Goal: Task Accomplishment & Management: Complete application form

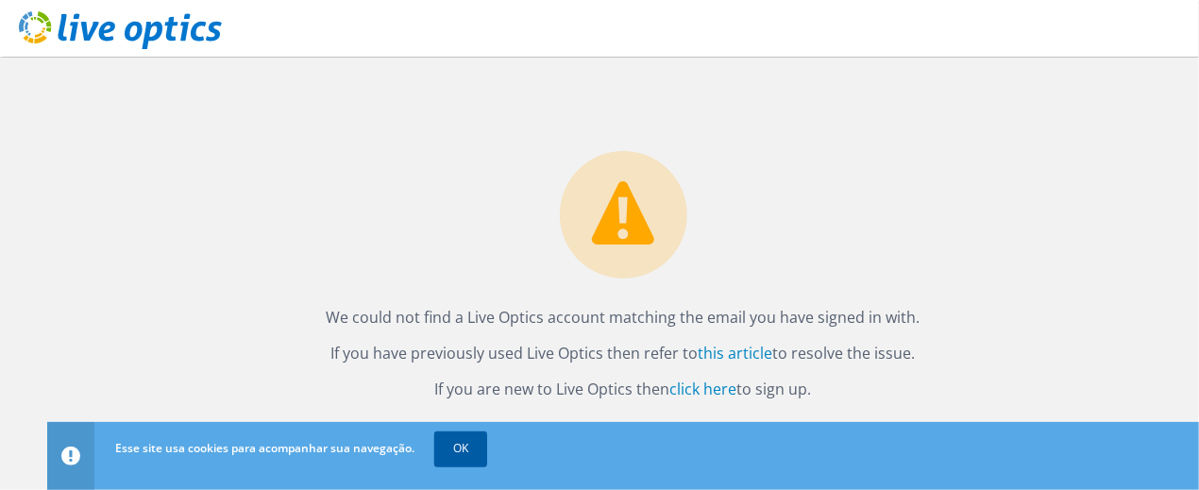
click at [453, 453] on link "OK" at bounding box center [460, 448] width 53 height 34
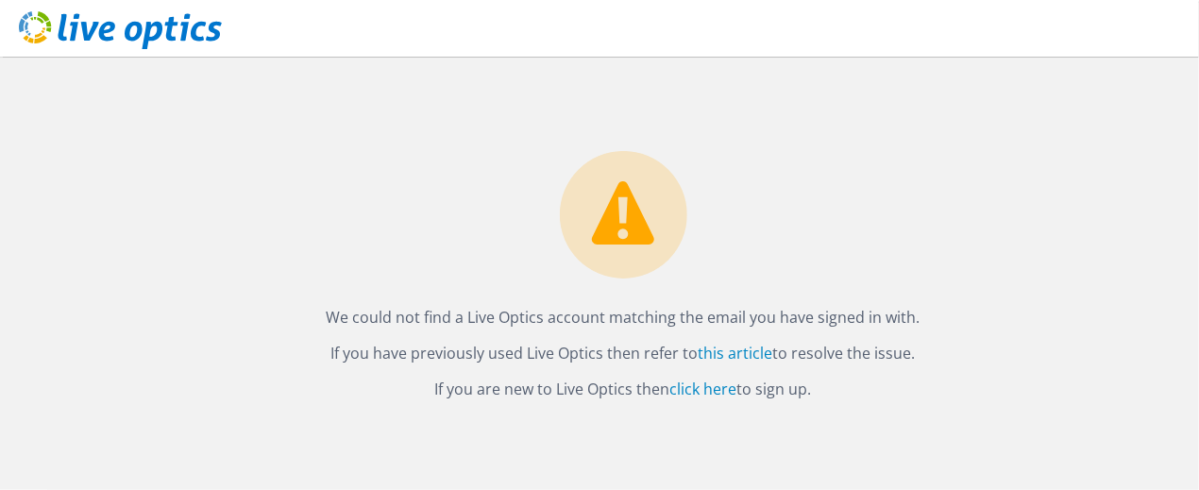
drag, startPoint x: 331, startPoint y: 295, endPoint x: 875, endPoint y: 391, distance: 552.0
click at [912, 406] on div "We could not find a Live Optics account matching the email you have signed in w…" at bounding box center [623, 273] width 1152 height 433
copy div "We could not find a Live Optics account matching the email you have signed in w…"
click at [395, 235] on div "We could not find a Live Optics account matching the email you have signed in w…" at bounding box center [623, 230] width 1152 height 346
click at [697, 397] on link "click here" at bounding box center [703, 389] width 67 height 21
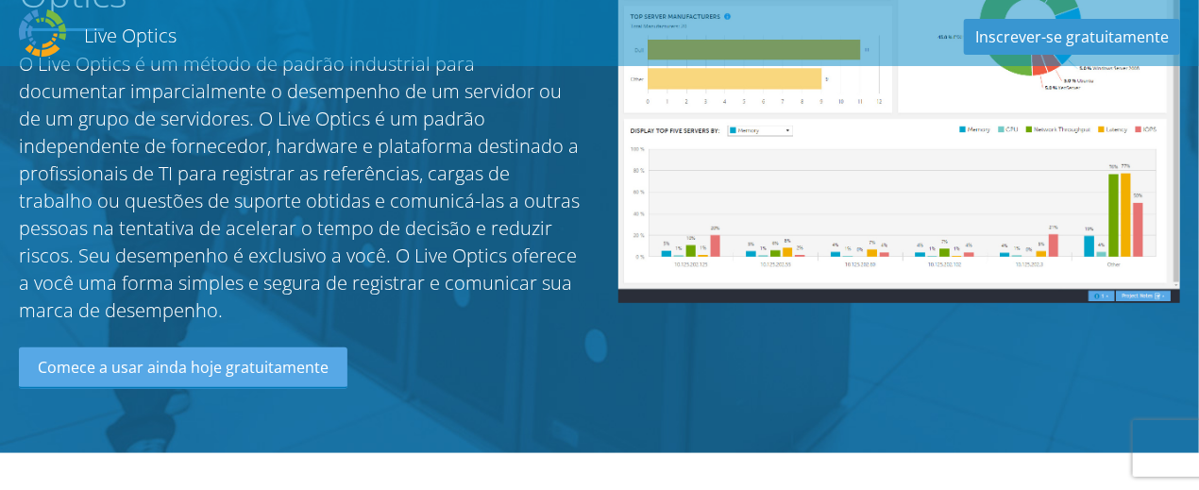
scroll to position [189, 0]
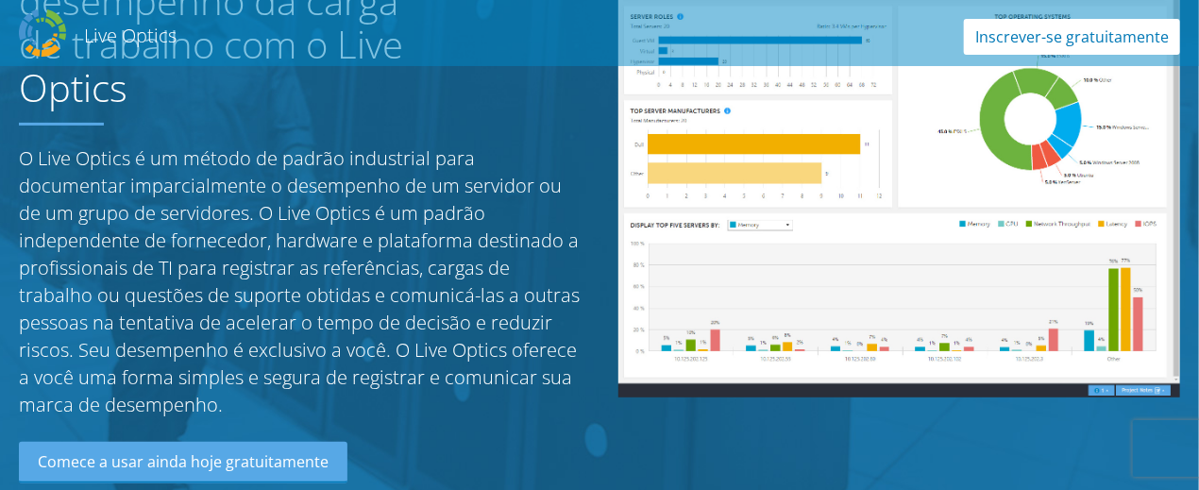
click at [1049, 36] on link "Inscrever-se gratuitamente" at bounding box center [1072, 37] width 216 height 36
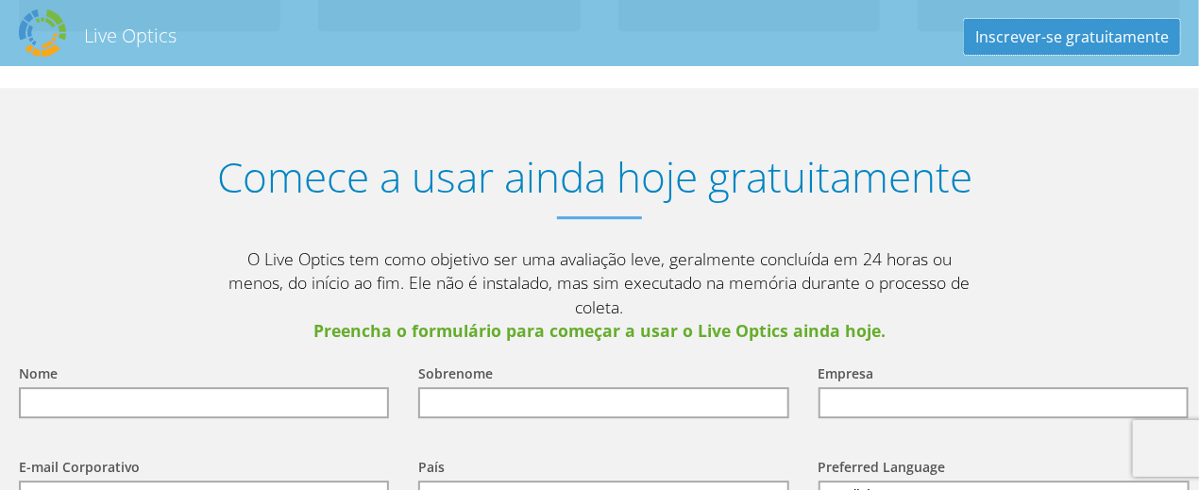
scroll to position [2194, 0]
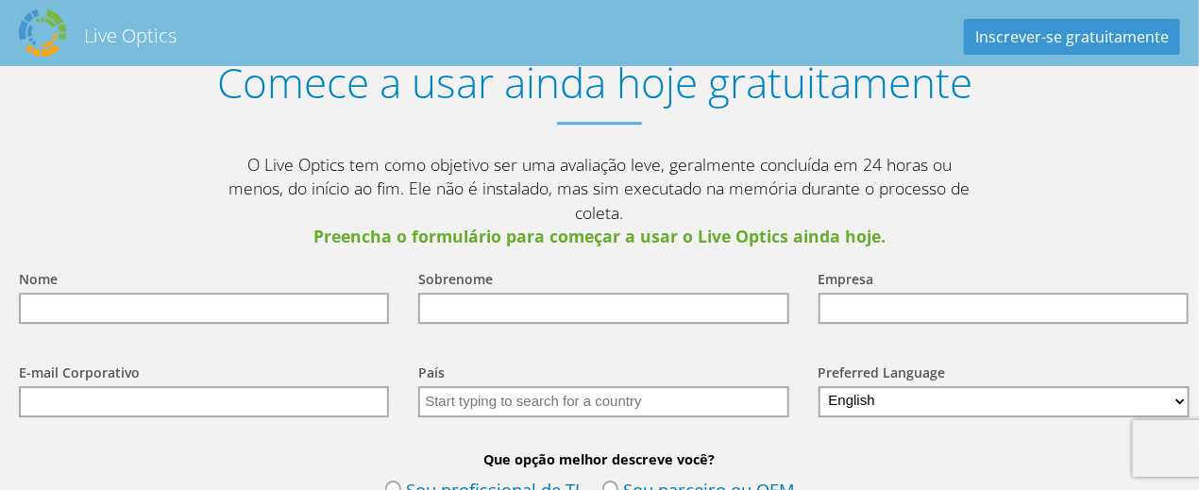
click at [200, 293] on input "text" at bounding box center [204, 308] width 370 height 31
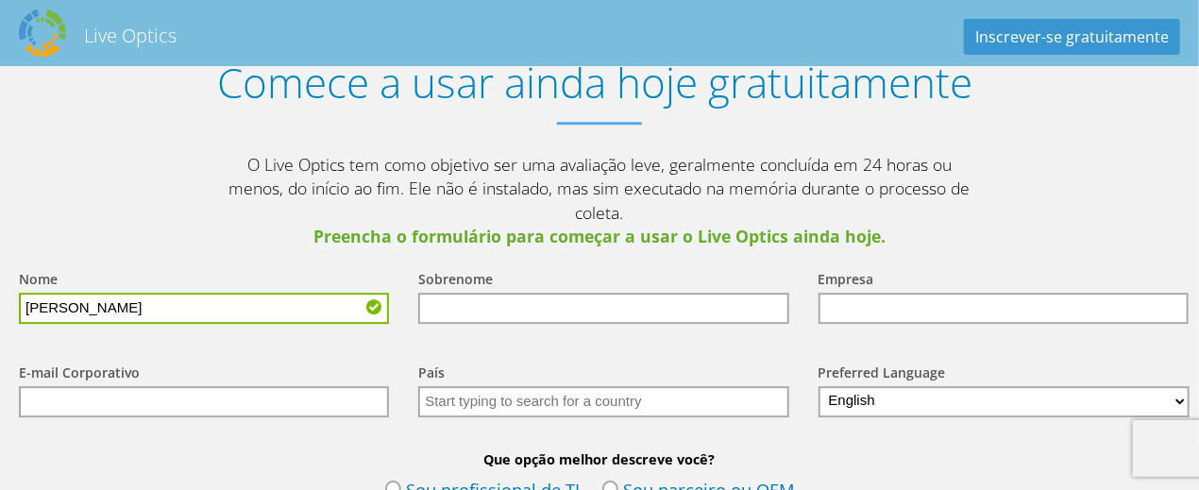
type input "Francisco"
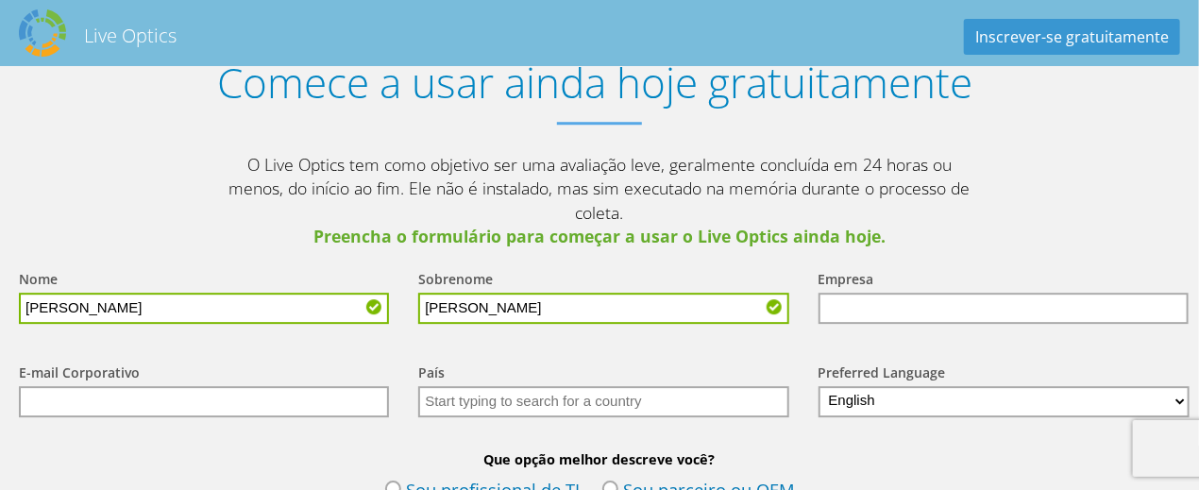
type input "Tancredi"
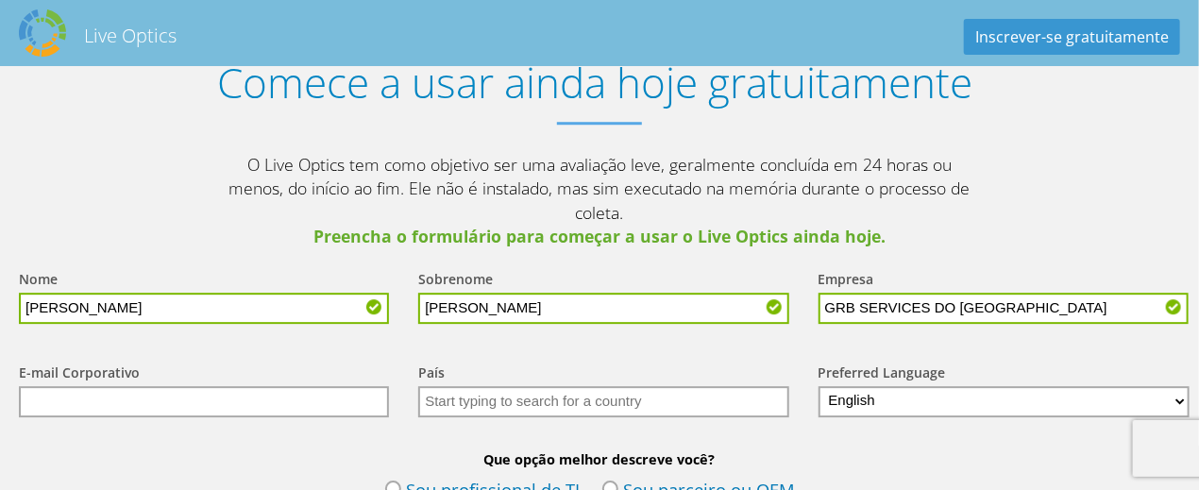
type input "GRB SERVICES DO BRASIL"
click at [57, 386] on input "text" at bounding box center [204, 401] width 370 height 31
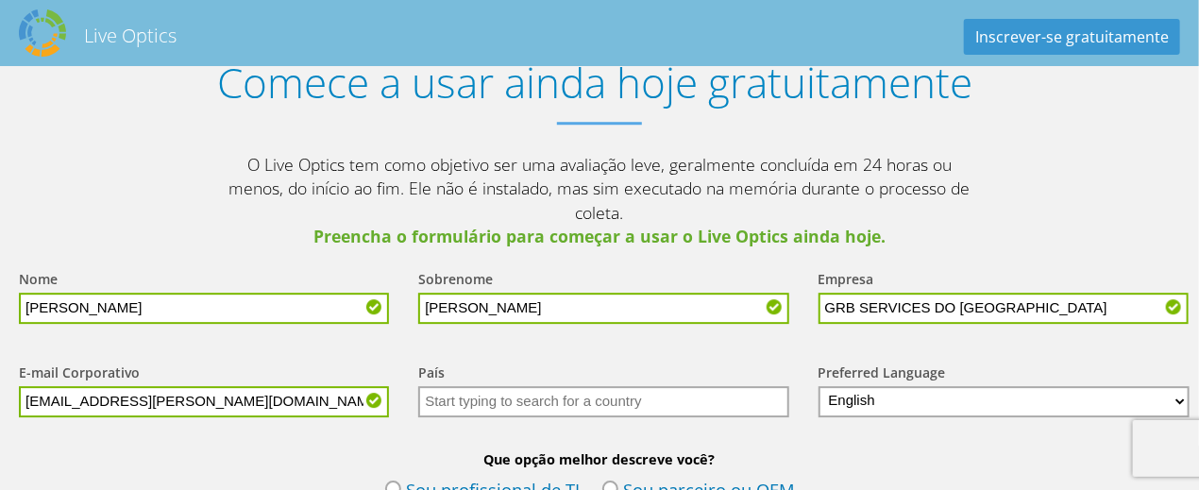
type input "francisco.tancredi@grbservices.com.br"
click at [551, 386] on input "text" at bounding box center [603, 401] width 370 height 31
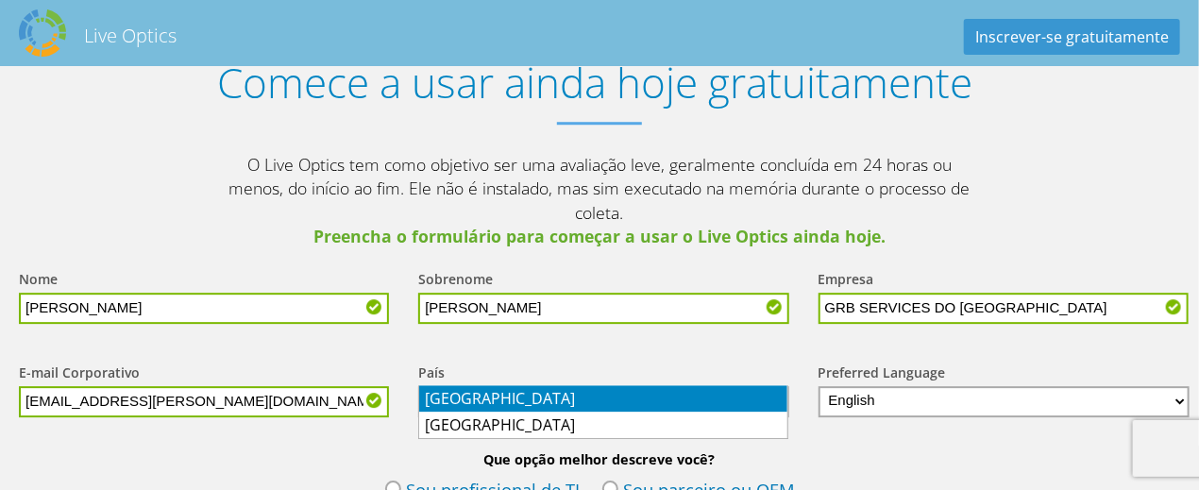
click at [543, 396] on li "Brasil" at bounding box center [603, 398] width 368 height 26
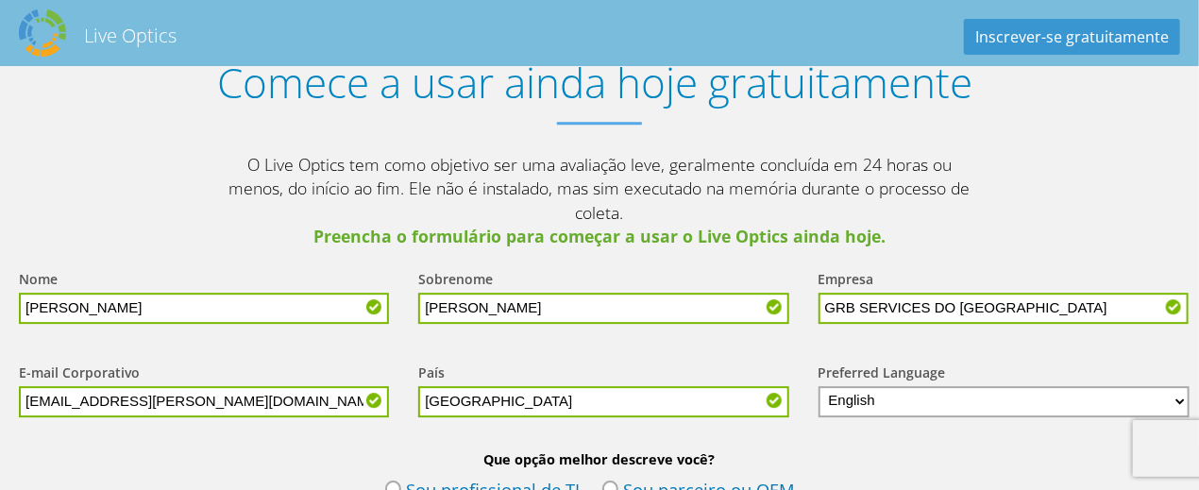
type input "Brasil"
click at [887, 386] on select "English Deutsch Español Français Italiano Polski Português Русский 한국어 中文 日本語" at bounding box center [1003, 401] width 371 height 31
click at [890, 386] on select "English Deutsch Español Français Italiano Polski Português Русский 한국어 中文 日本語" at bounding box center [1003, 401] width 371 height 31
select select "pt-BR"
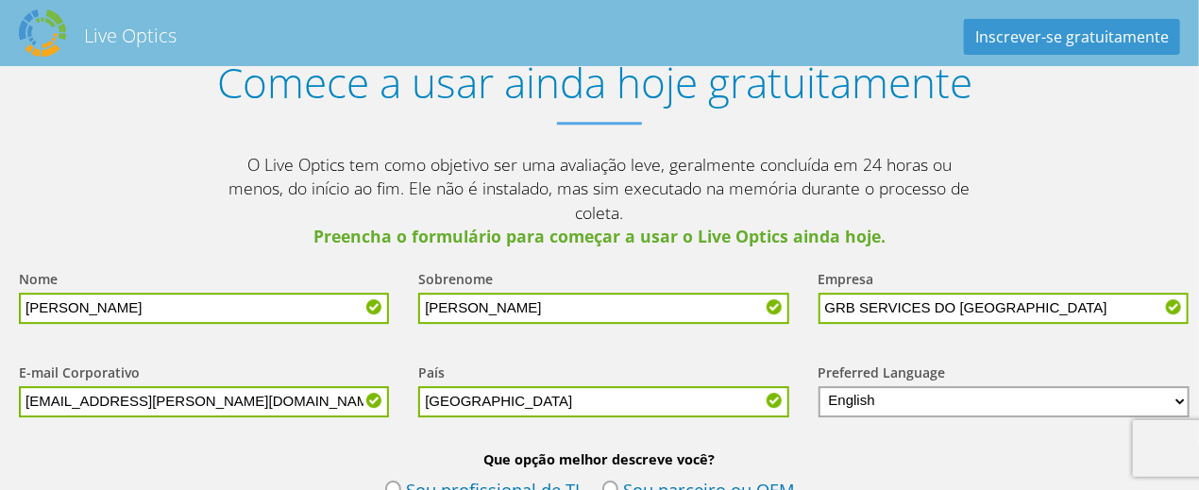
click at [818, 386] on select "English Deutsch Español Français Italiano Polski Português Русский 한국어 中文 日本語" at bounding box center [1003, 401] width 371 height 31
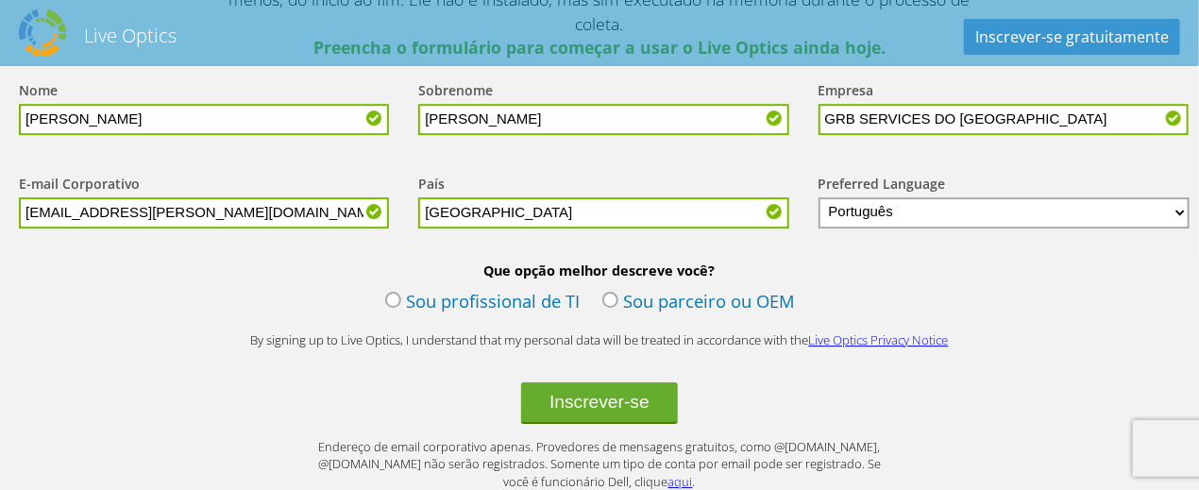
scroll to position [2477, 0]
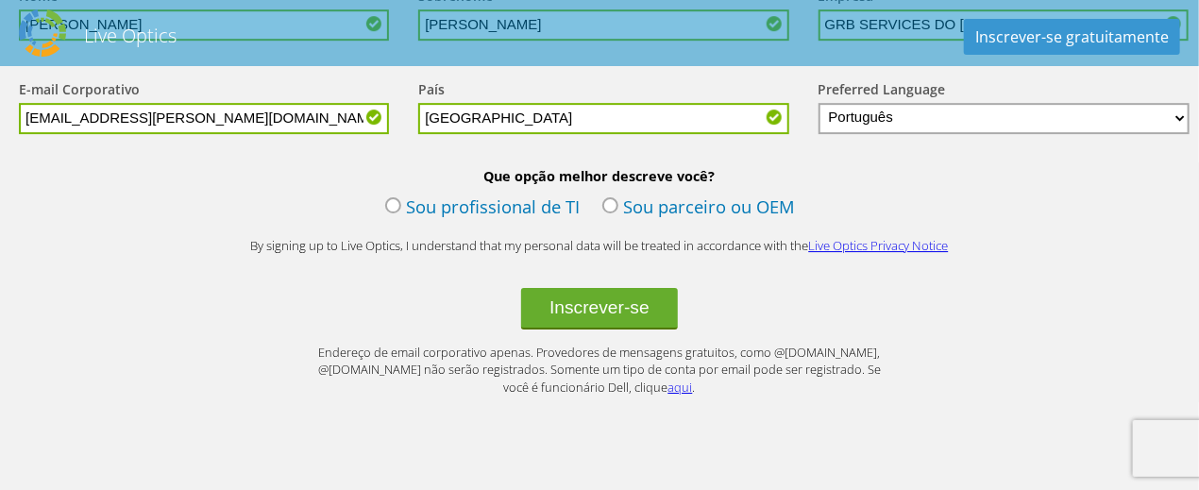
click at [433, 194] on label "Sou profissional de TI" at bounding box center [482, 208] width 194 height 28
click at [0, 0] on input "Sou profissional de TI" at bounding box center [0, 0] width 0 height 0
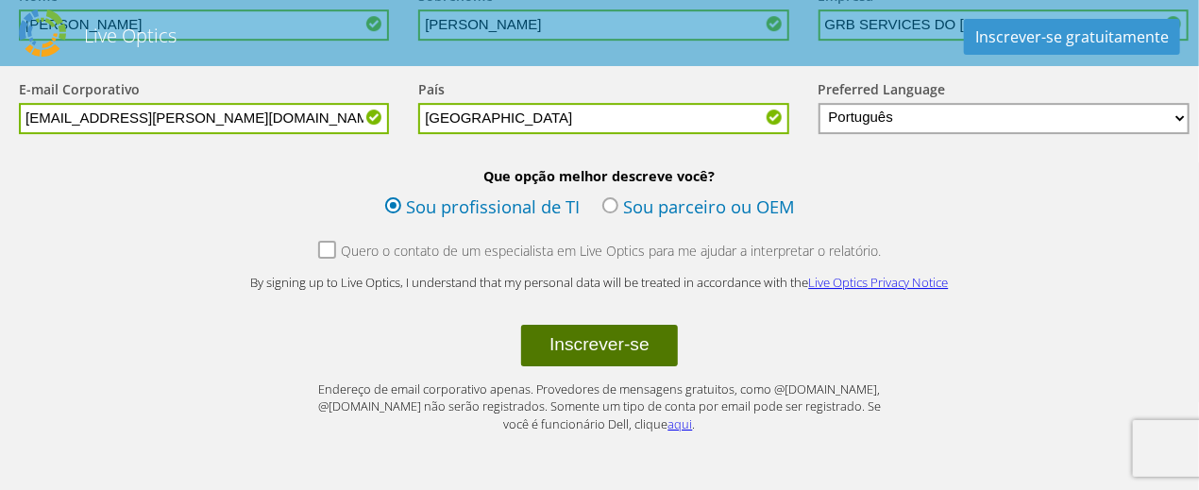
click at [574, 325] on button "Inscrever-se" at bounding box center [599, 346] width 157 height 42
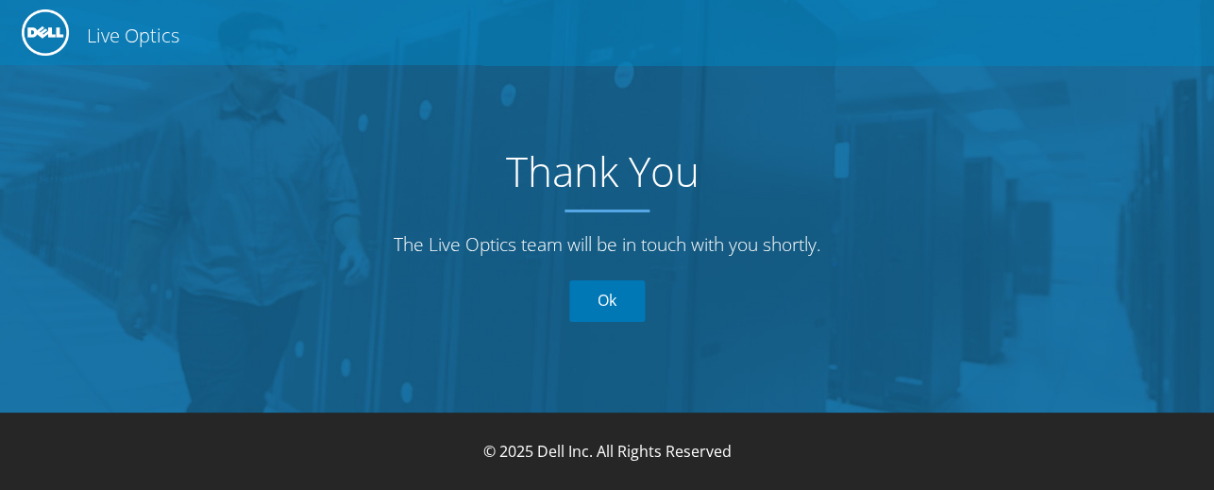
click at [600, 297] on link "Ok" at bounding box center [607, 301] width 76 height 42
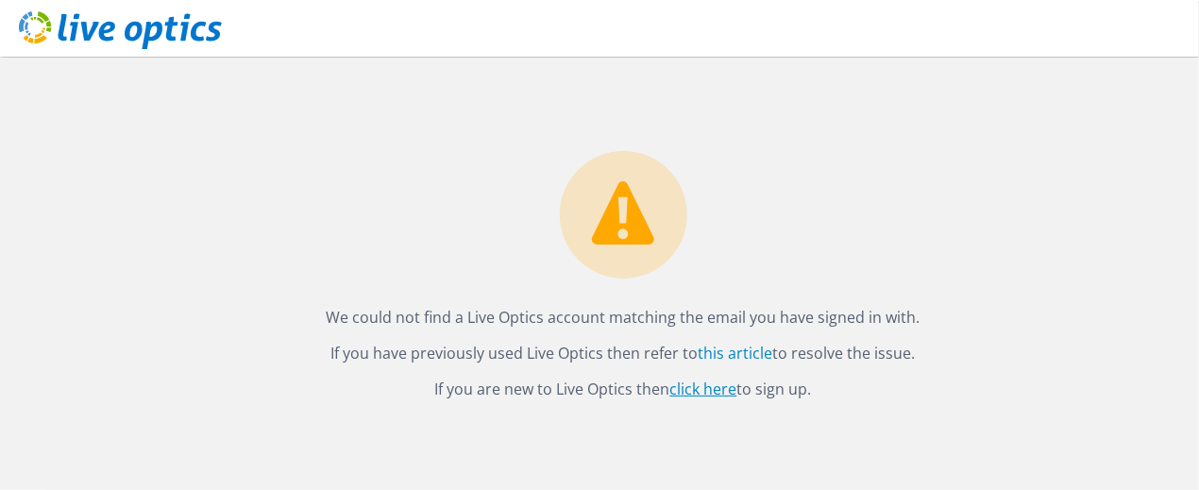
click at [712, 389] on link "click here" at bounding box center [703, 389] width 67 height 21
click at [740, 360] on link "this article" at bounding box center [736, 353] width 75 height 21
